Goal: Task Accomplishment & Management: Manage account settings

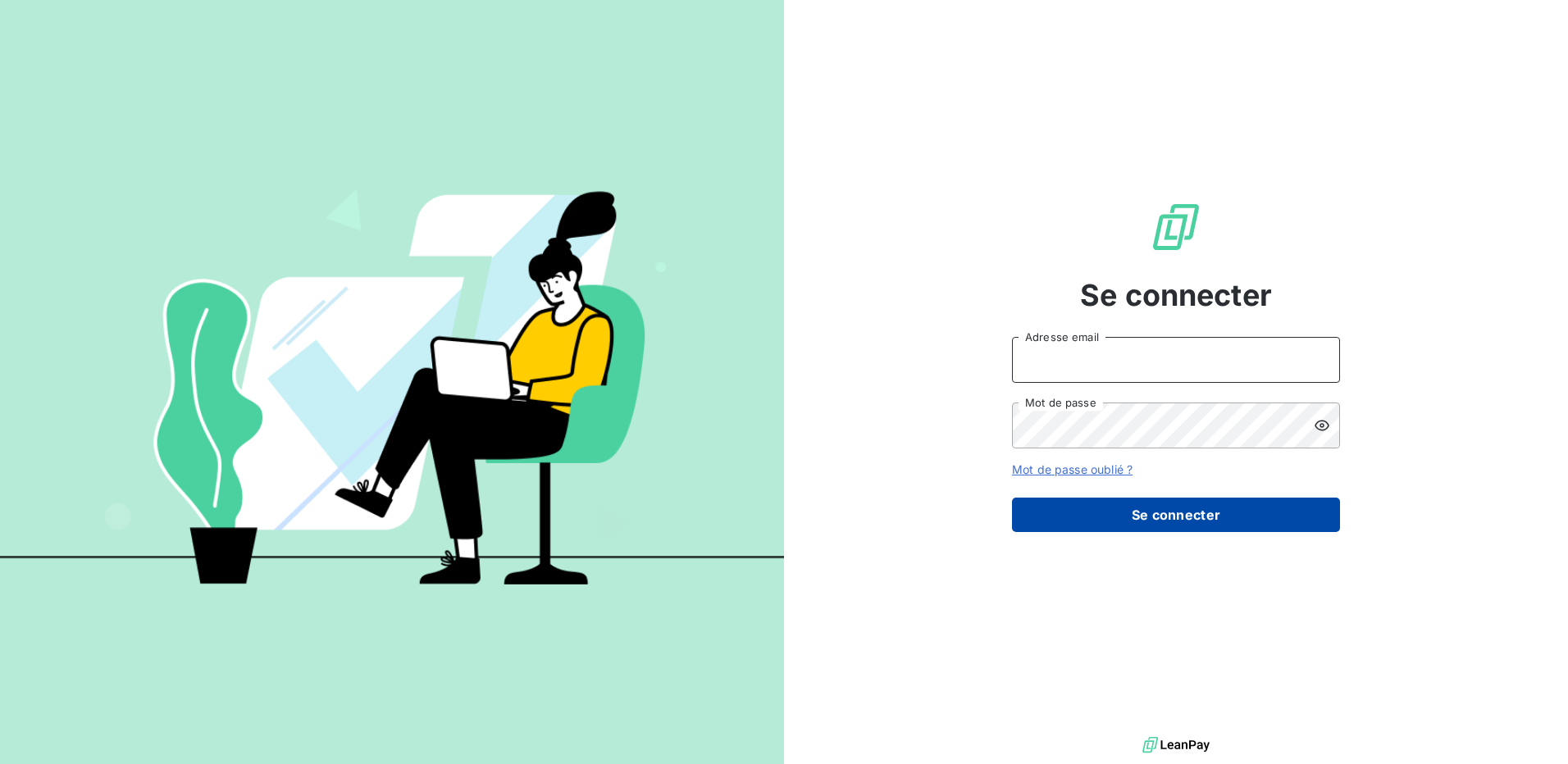
type input "[EMAIL_ADDRESS][PERSON_NAME][DOMAIN_NAME]"
click at [1187, 511] on button "Se connecter" at bounding box center [1176, 515] width 328 height 35
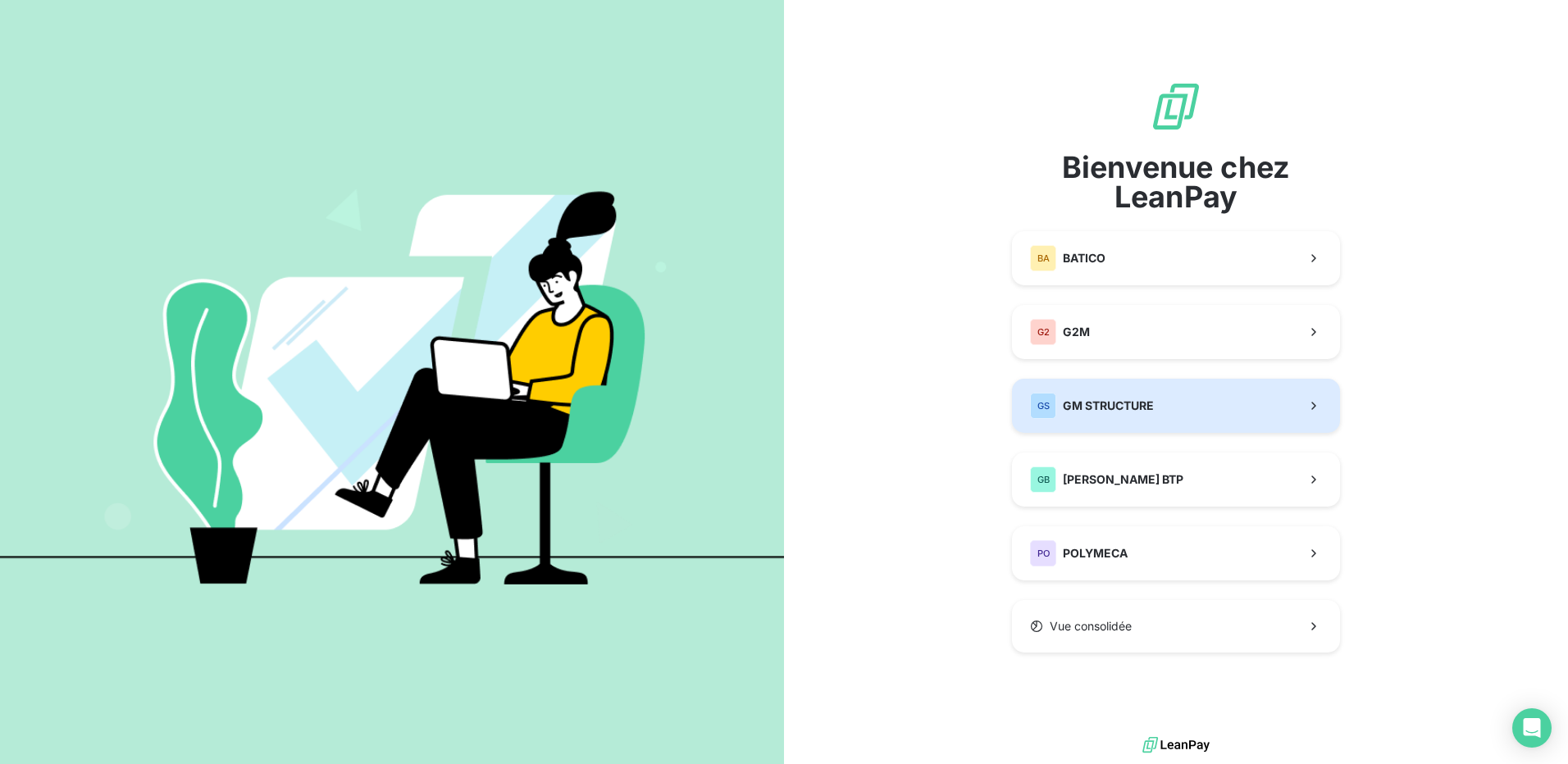
click at [1130, 416] on div "GS GM STRUCTURE" at bounding box center [1092, 405] width 124 height 26
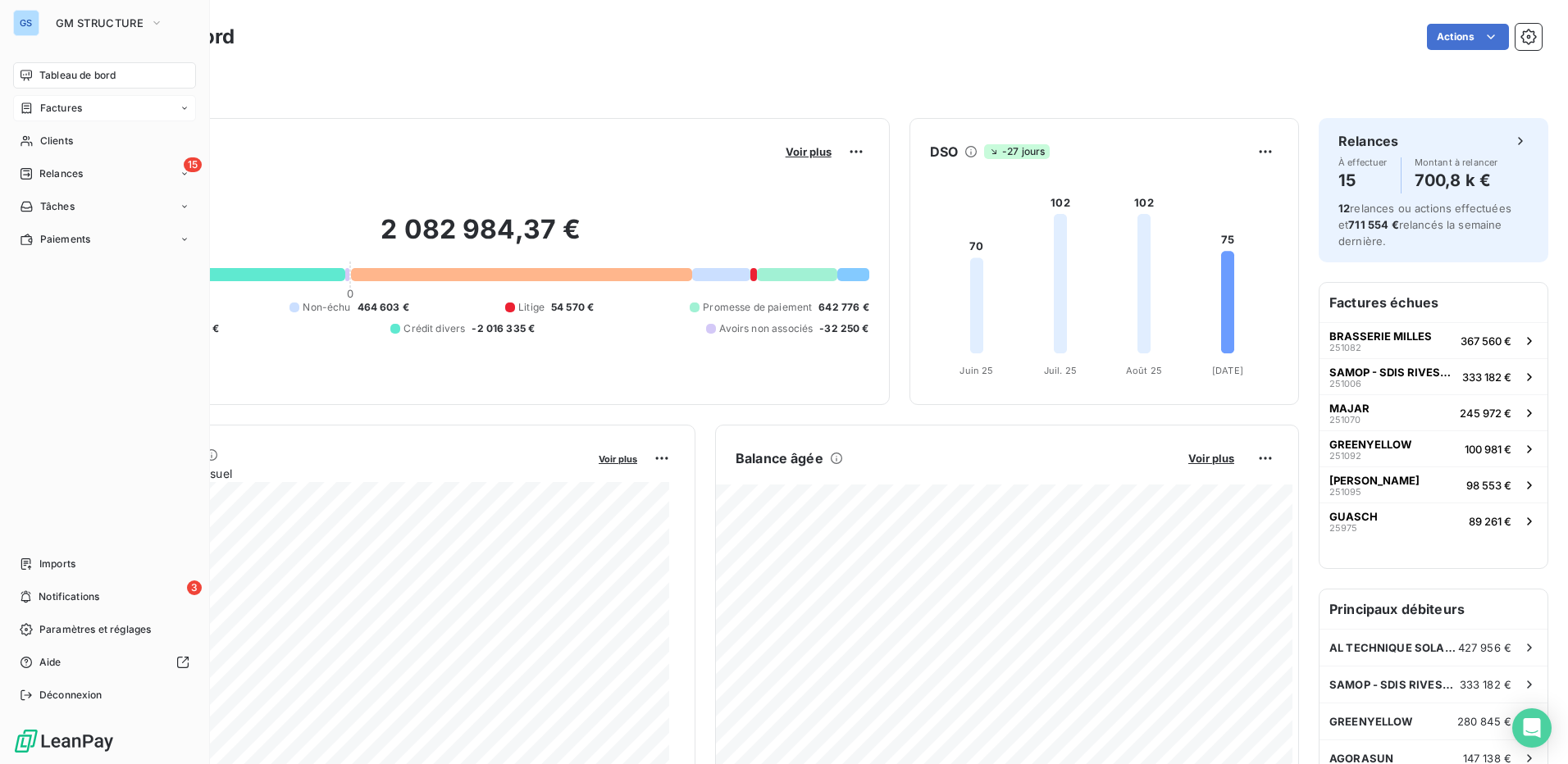
click at [44, 106] on span "Factures" at bounding box center [61, 108] width 42 height 15
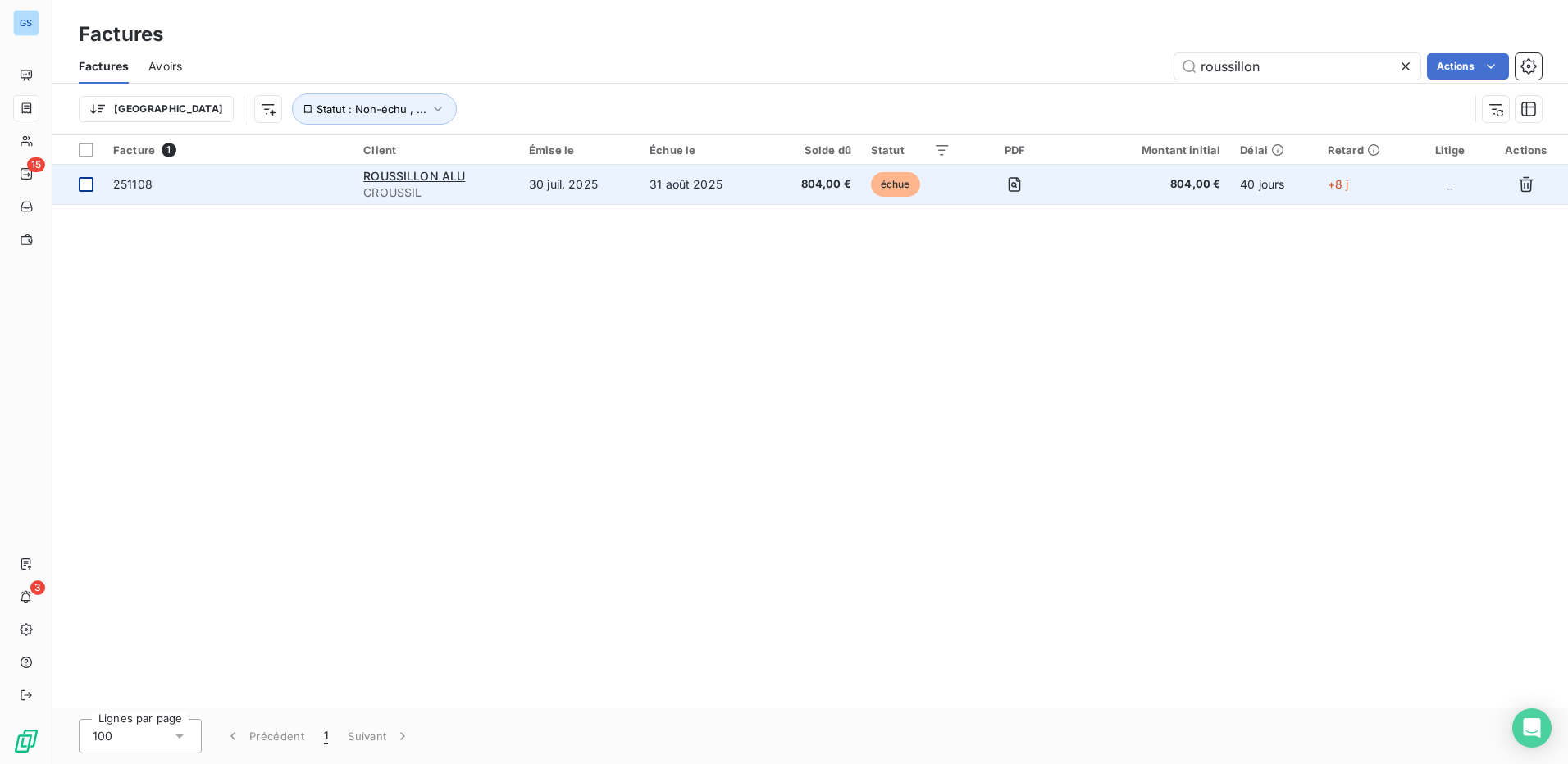
type input "roussillon"
click at [88, 184] on div at bounding box center [85, 184] width 15 height 15
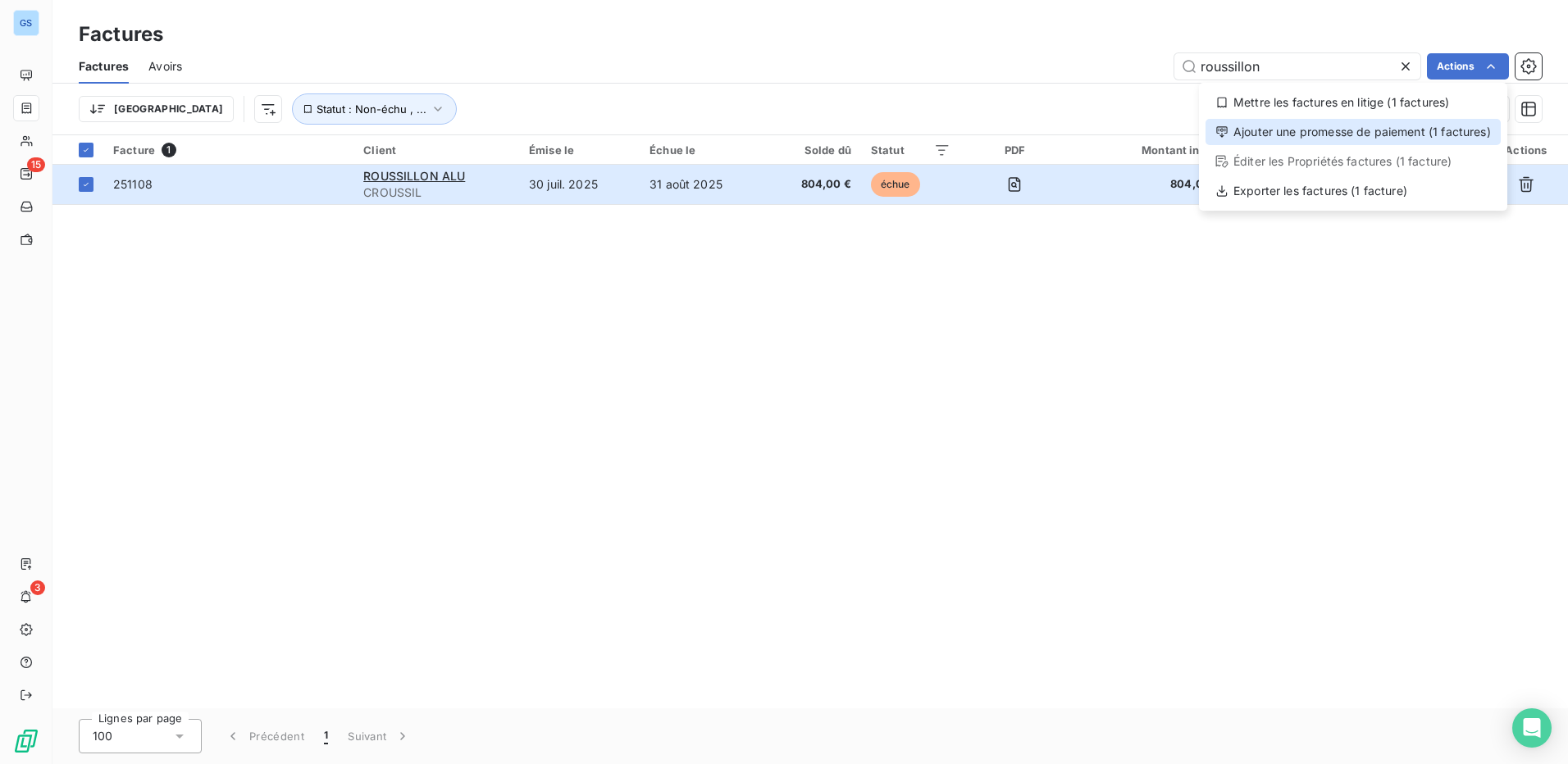
click at [1365, 136] on div "Ajouter une promesse de paiement (1 factures)" at bounding box center [1352, 132] width 295 height 26
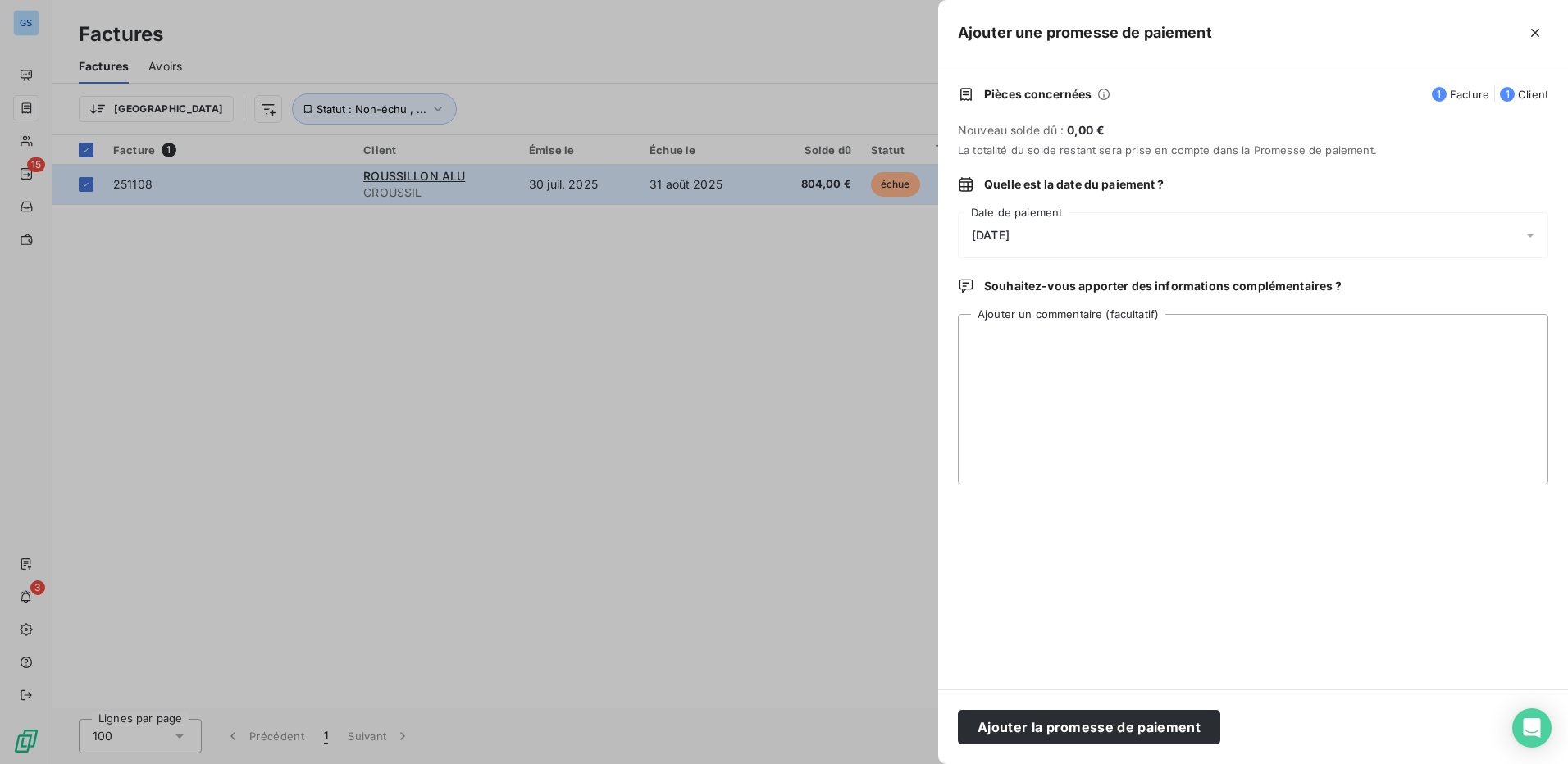
click at [1077, 239] on div "[DATE]" at bounding box center [1253, 235] width 591 height 46
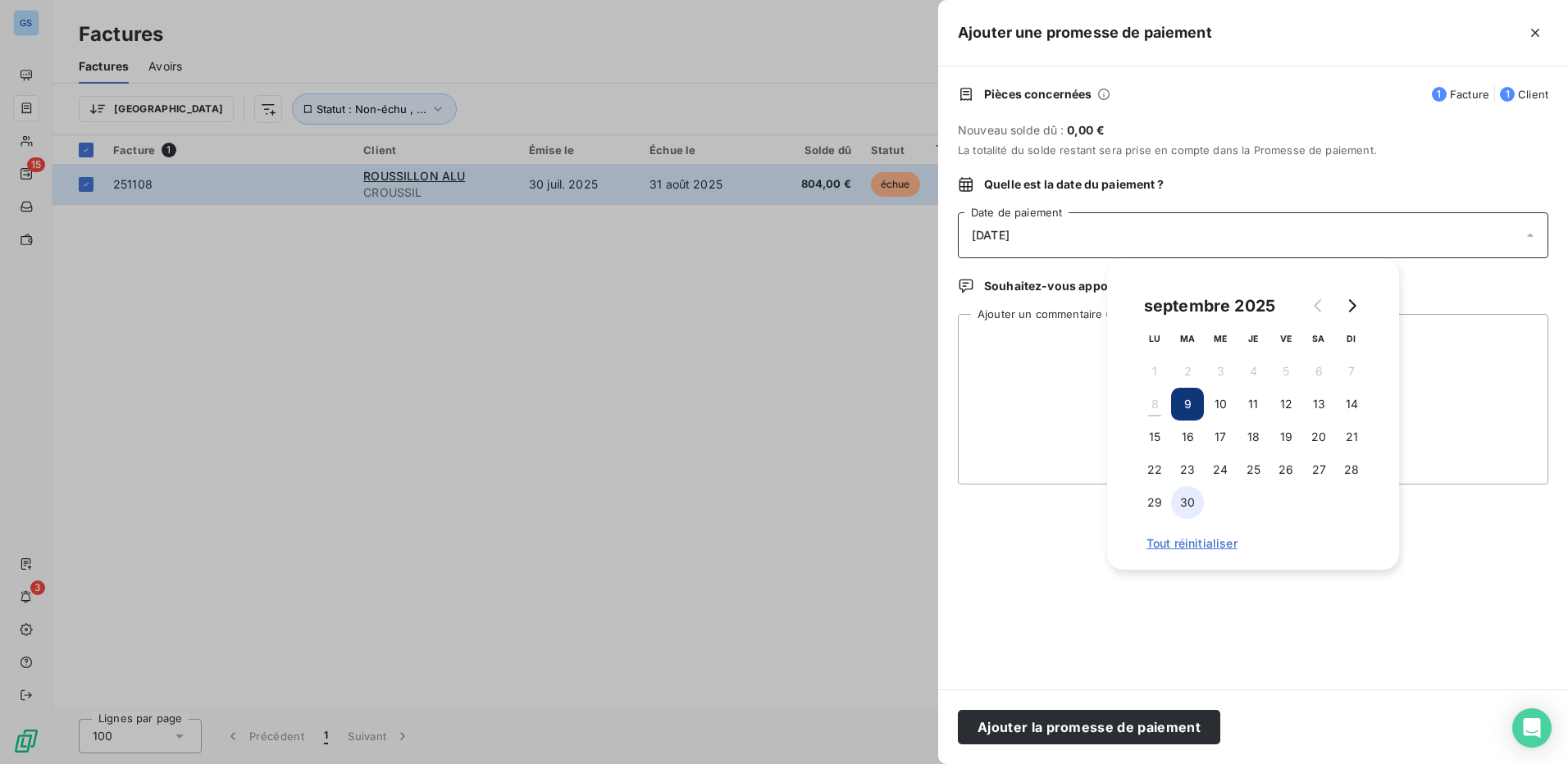
click at [1189, 502] on button "30" at bounding box center [1188, 503] width 33 height 33
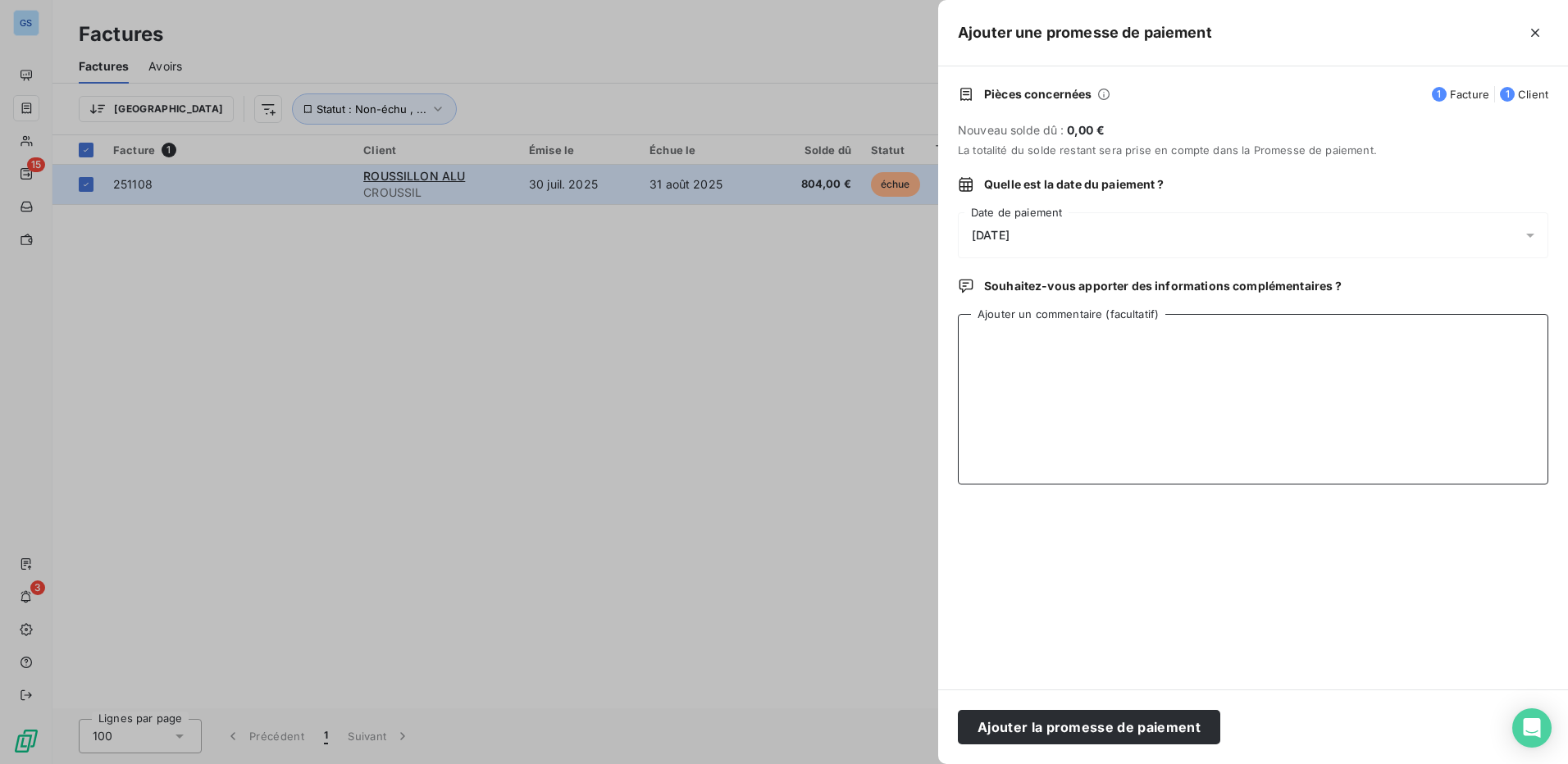
click at [1052, 362] on textarea "Ajouter un commentaire (facultatif)" at bounding box center [1253, 399] width 591 height 171
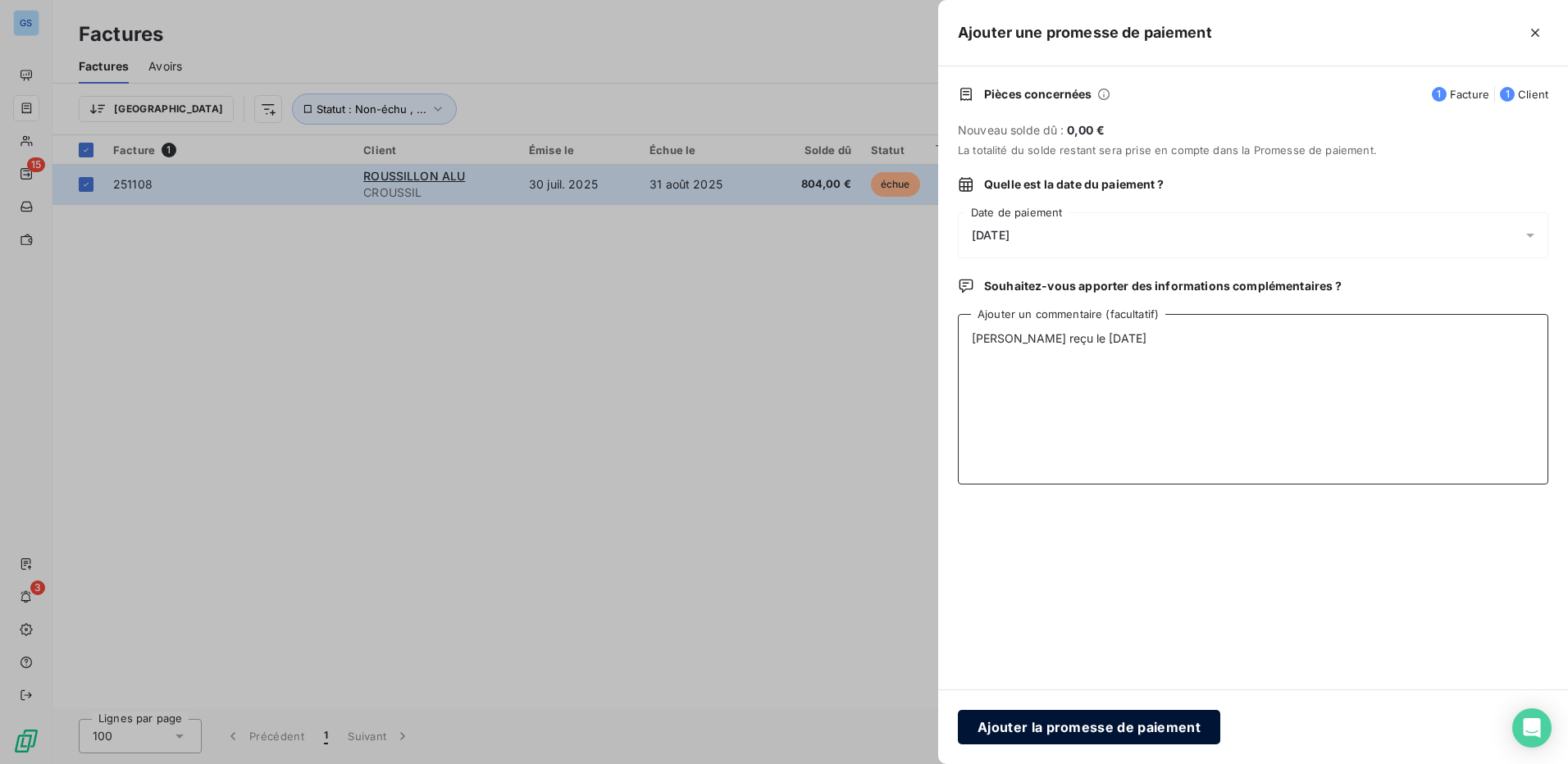
type textarea "[PERSON_NAME] reçu le [DATE]"
click at [1143, 730] on button "Ajouter la promesse de paiement" at bounding box center [1089, 727] width 263 height 35
